Goal: Register for event/course

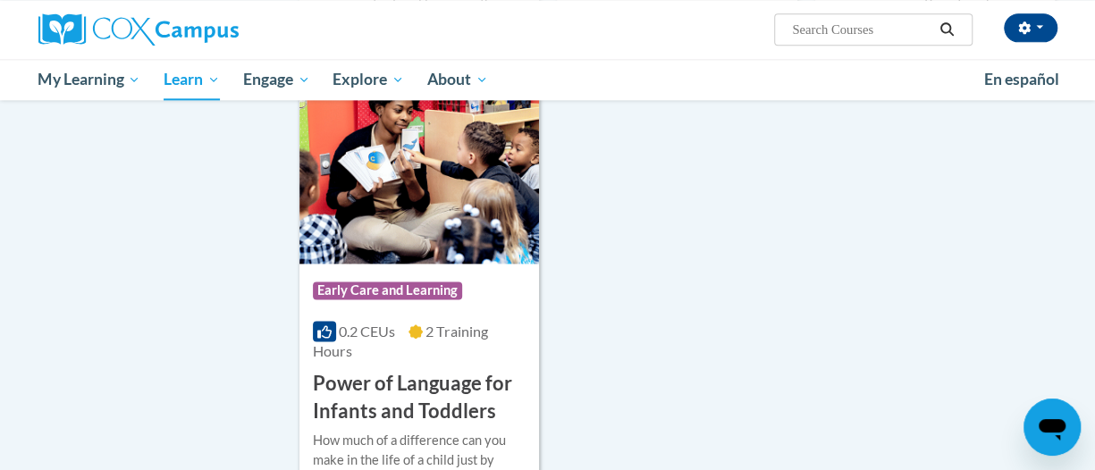
scroll to position [4381, 0]
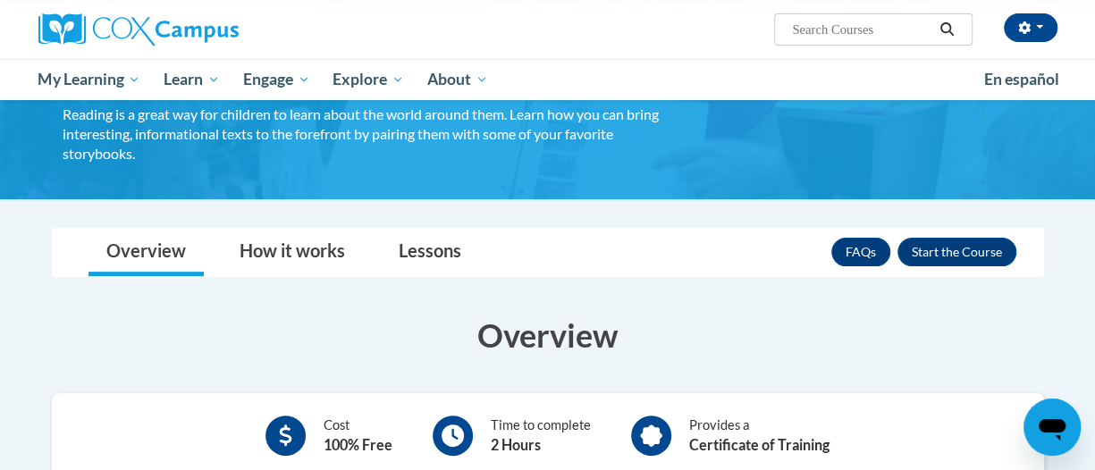
scroll to position [268, 0]
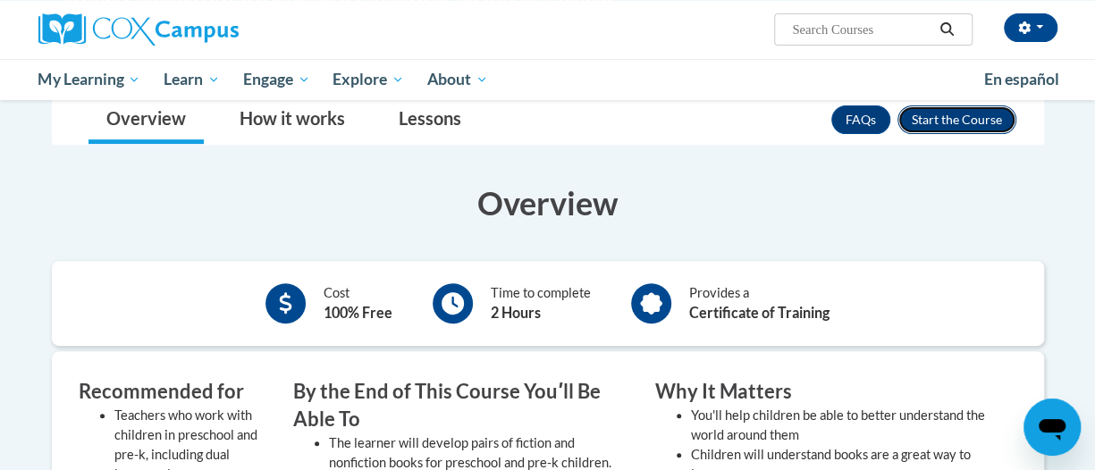
click at [930, 122] on button "Enroll" at bounding box center [957, 120] width 119 height 29
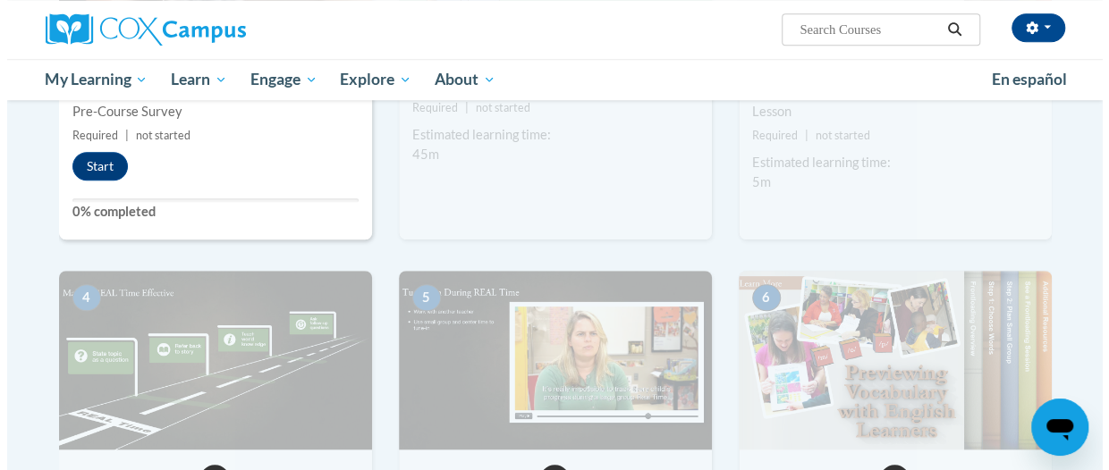
scroll to position [536, 0]
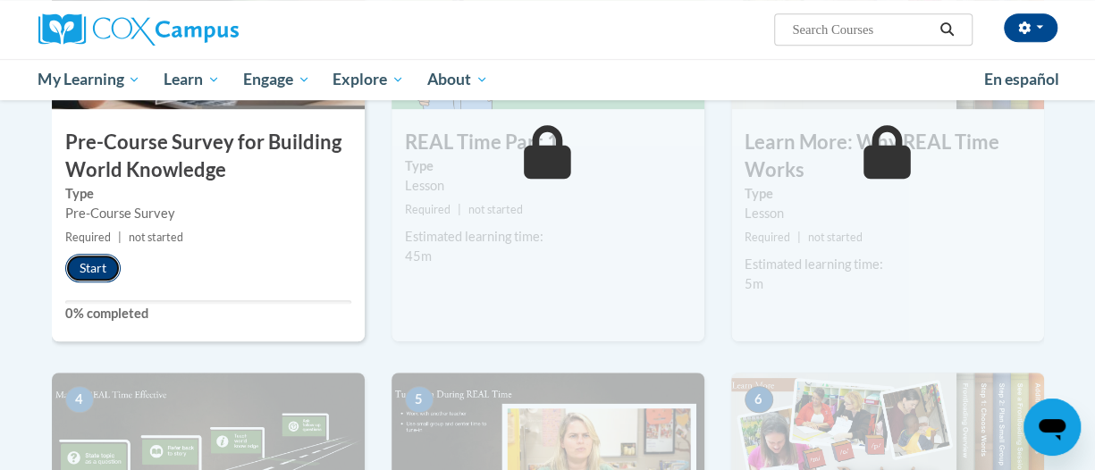
click at [78, 258] on button "Start" at bounding box center [92, 268] width 55 height 29
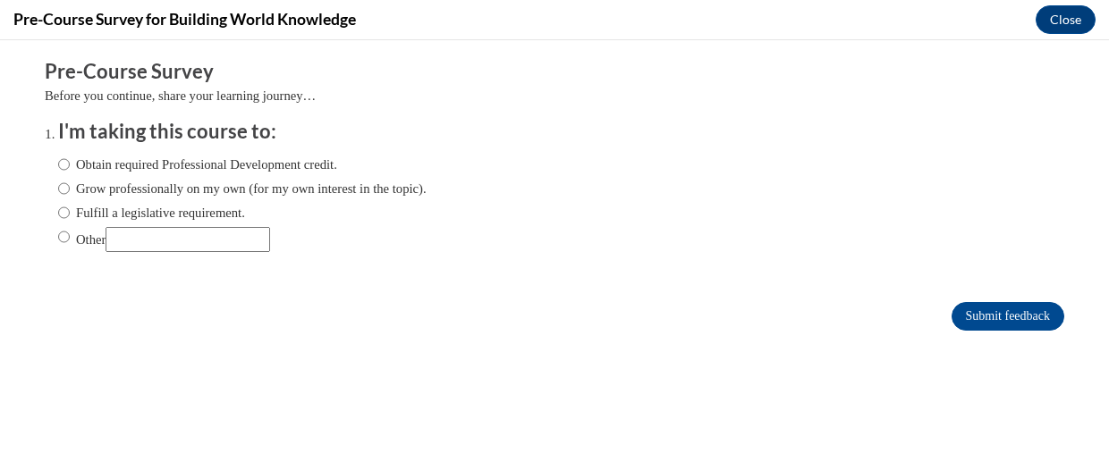
scroll to position [0, 0]
click at [182, 169] on label "Obtain required Professional Development credit." at bounding box center [197, 165] width 279 height 20
click at [70, 169] on input "Obtain required Professional Development credit." at bounding box center [64, 165] width 12 height 20
radio input "true"
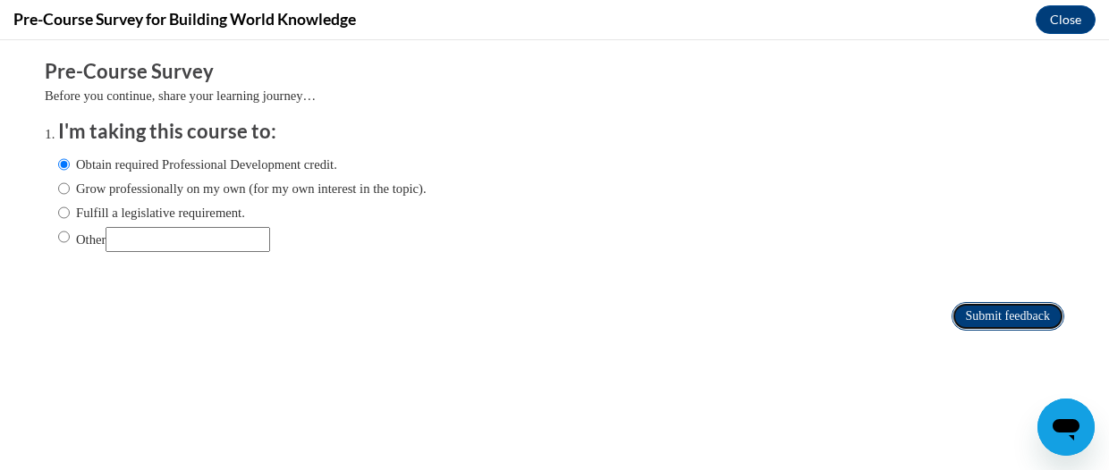
click at [969, 319] on input "Submit feedback" at bounding box center [1007, 316] width 113 height 29
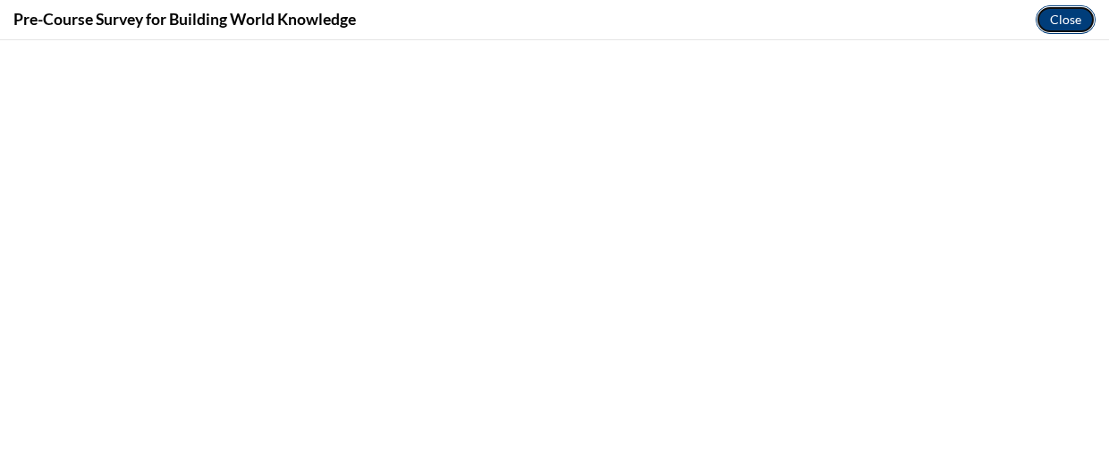
click at [1068, 14] on button "Close" at bounding box center [1065, 19] width 60 height 29
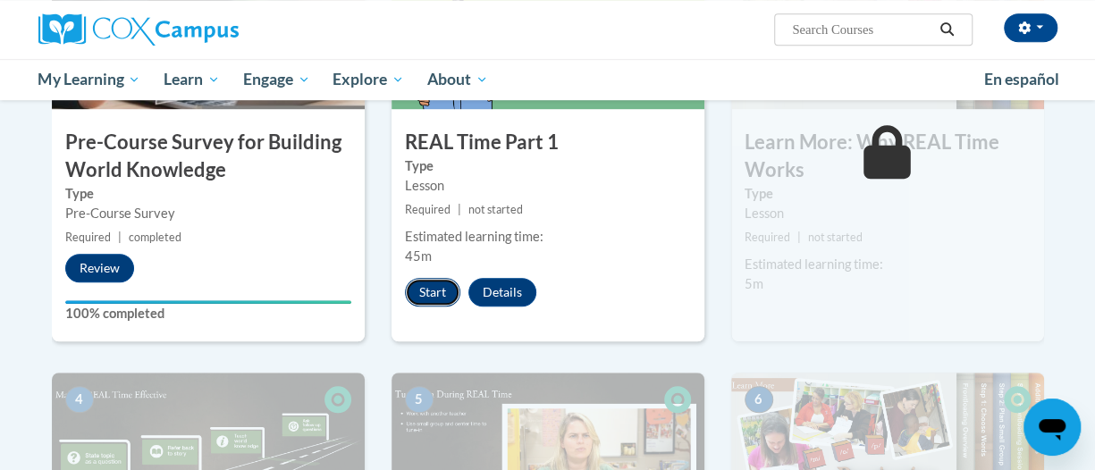
click at [445, 281] on button "Start" at bounding box center [432, 292] width 55 height 29
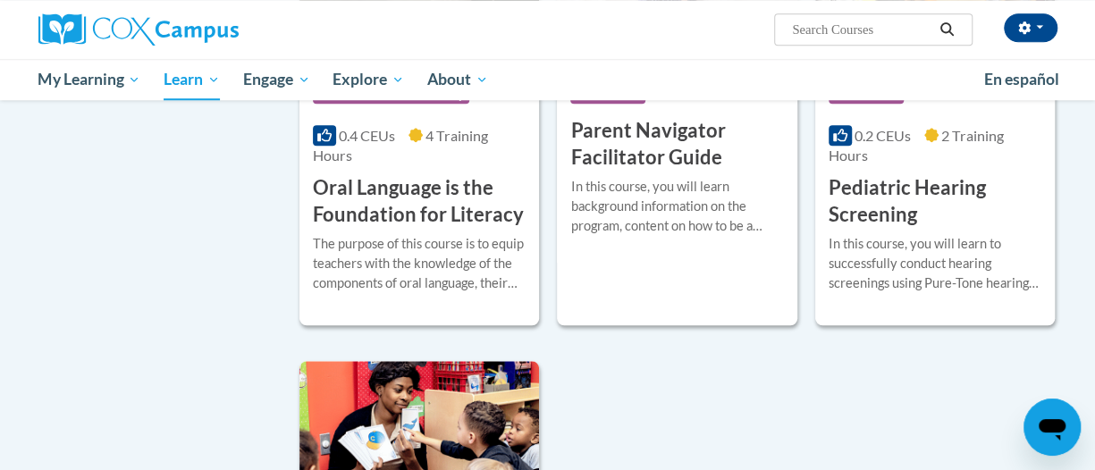
scroll to position [4024, 0]
